Goal: Transaction & Acquisition: Subscribe to service/newsletter

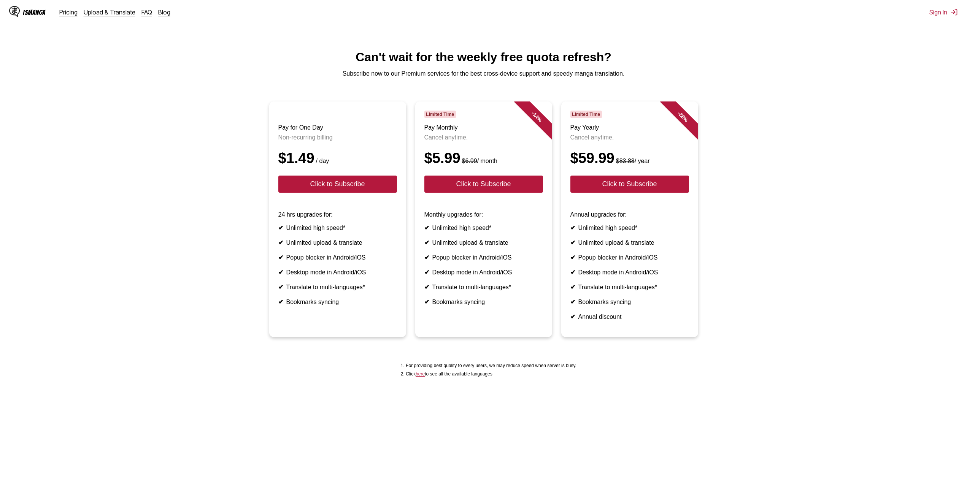
click at [487, 409] on main "Can't wait for the weekly free quota refresh? Subscribe now to our Premium serv…" at bounding box center [483, 267] width 967 height 435
click at [342, 187] on button "Click to Subscribe" at bounding box center [337, 184] width 119 height 17
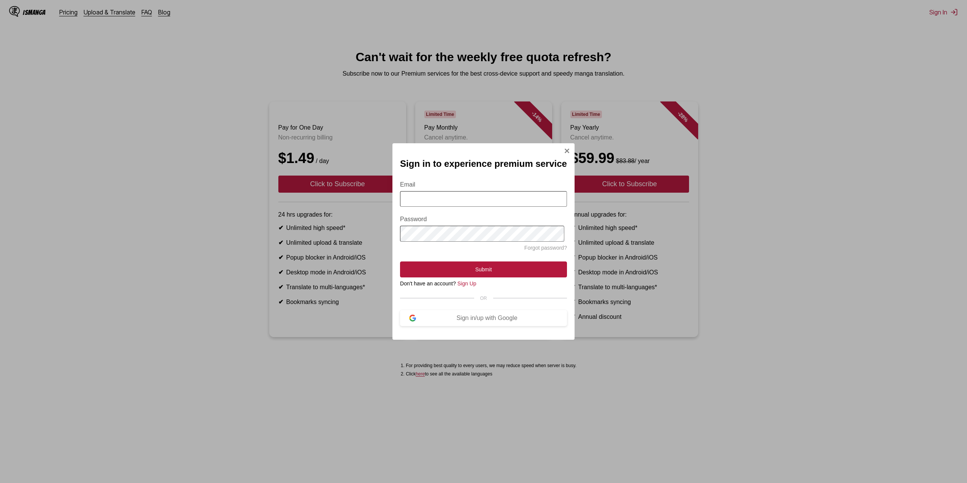
click at [443, 200] on input "Email" at bounding box center [483, 199] width 167 height 16
click at [474, 319] on div "Sign in/up with Google" at bounding box center [487, 318] width 142 height 7
